Goal: Task Accomplishment & Management: Manage account settings

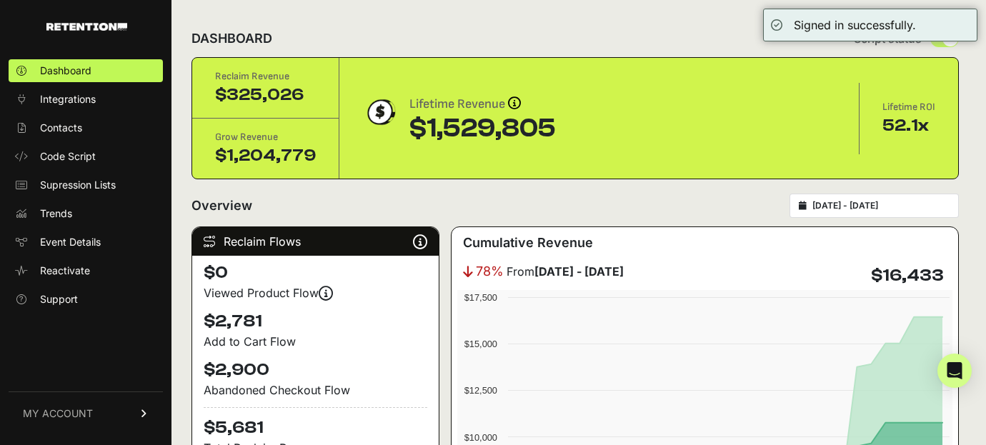
click at [112, 408] on link "MY ACCOUNT" at bounding box center [86, 413] width 154 height 44
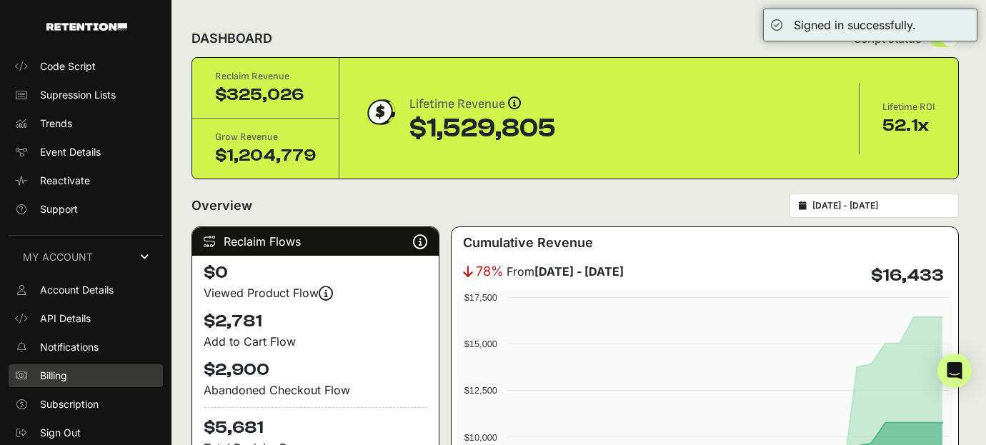
click at [73, 371] on link "Billing" at bounding box center [86, 375] width 154 height 23
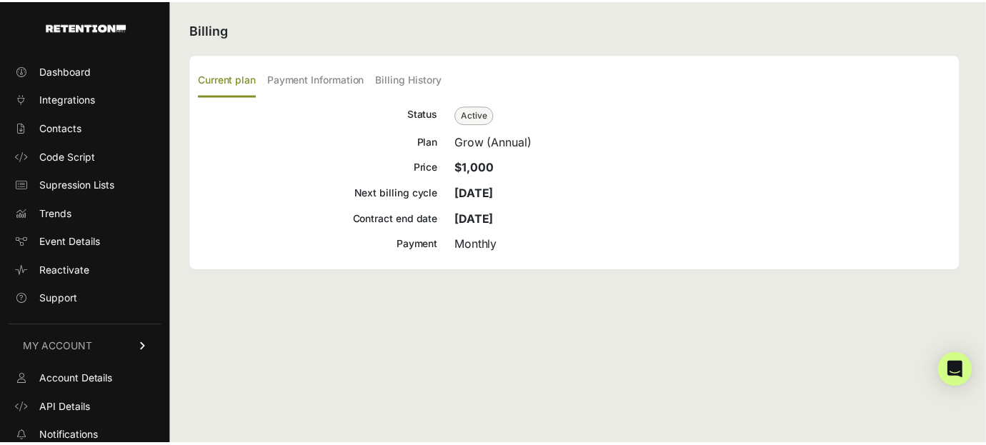
scroll to position [90, 0]
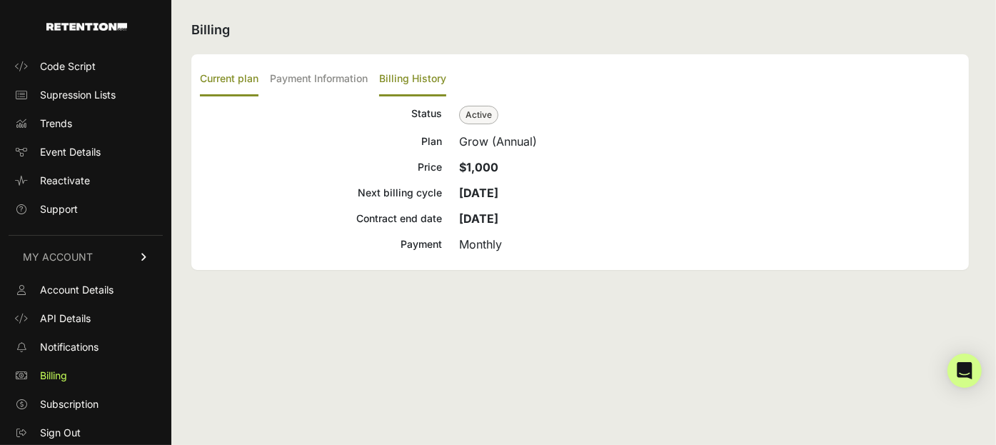
click at [418, 91] on label "Billing History" at bounding box center [412, 80] width 67 height 34
click at [0, 0] on input "Billing History" at bounding box center [0, 0] width 0 height 0
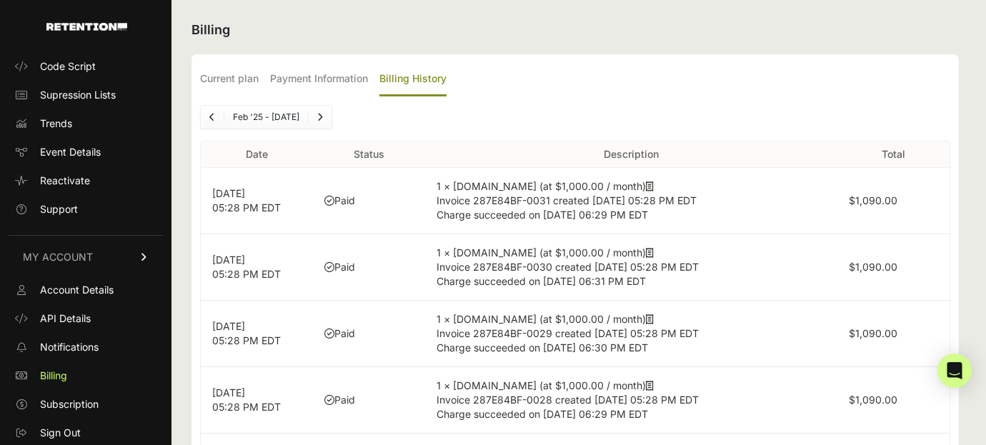
click at [646, 186] on icon at bounding box center [650, 186] width 8 height 10
click at [53, 431] on span "Sign Out" at bounding box center [60, 433] width 41 height 14
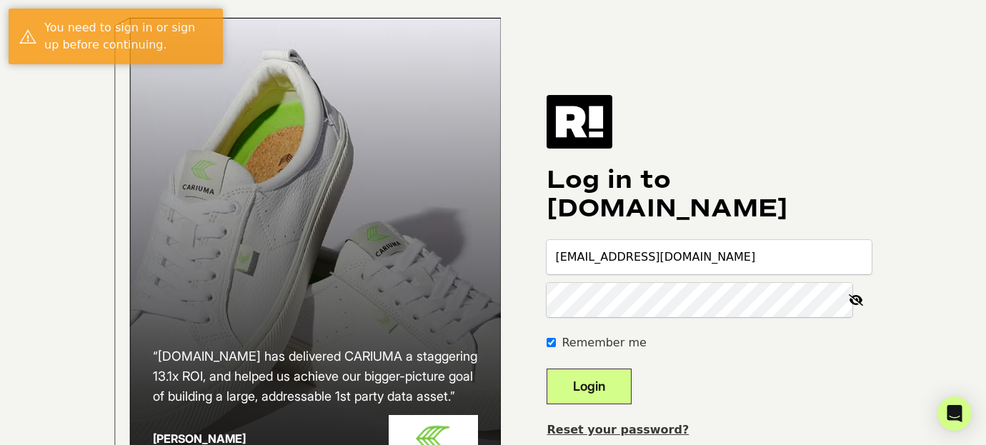
click at [688, 263] on input "cpolachi+1@maxwoodfurniture.com" at bounding box center [708, 257] width 325 height 34
type input "cpolachi@maxwoodfurniture.com"
click at [606, 400] on button "Login" at bounding box center [588, 387] width 85 height 36
